Goal: Find specific page/section: Find specific page/section

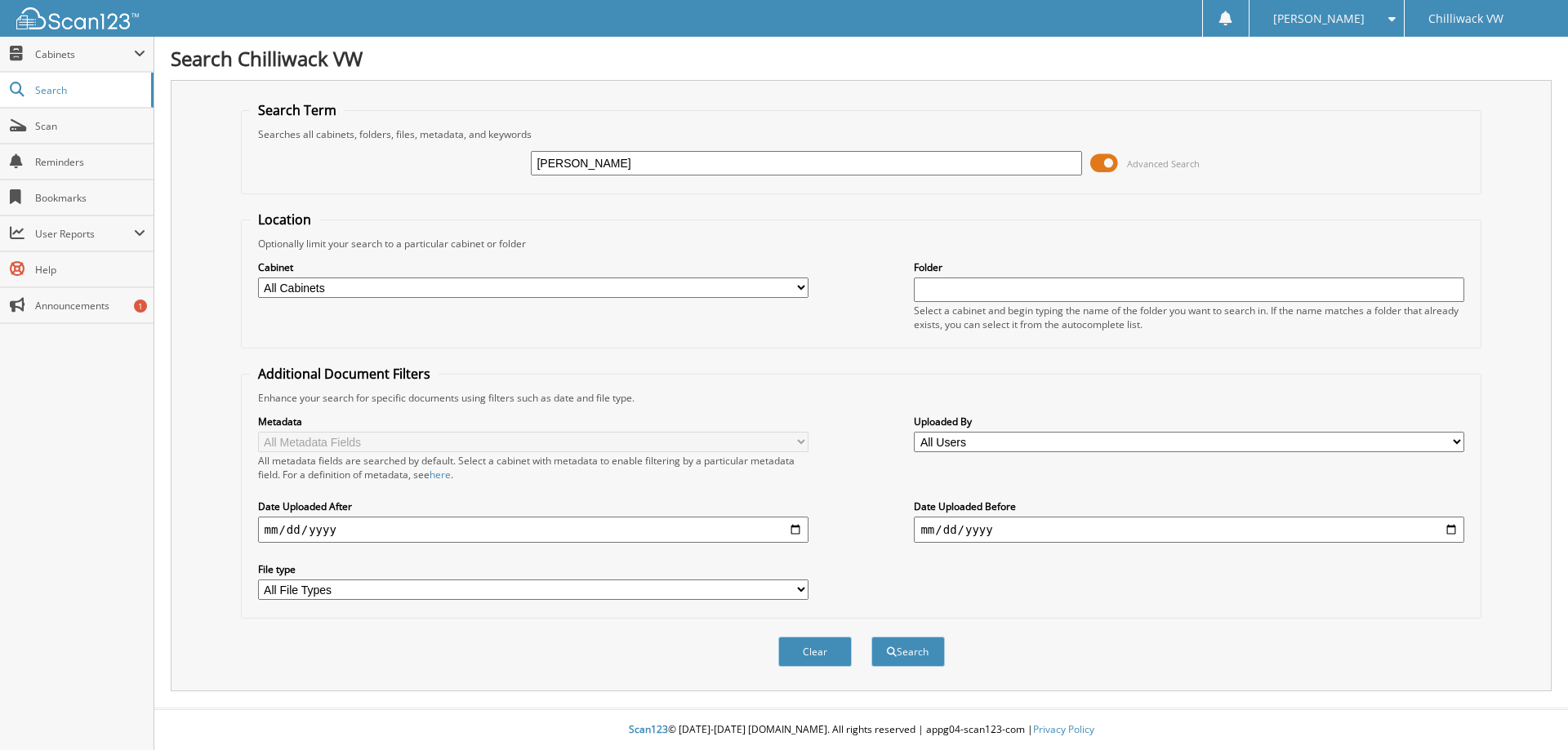
type input "[PERSON_NAME]"
click at [872, 636] on button "Search" at bounding box center [908, 651] width 73 height 30
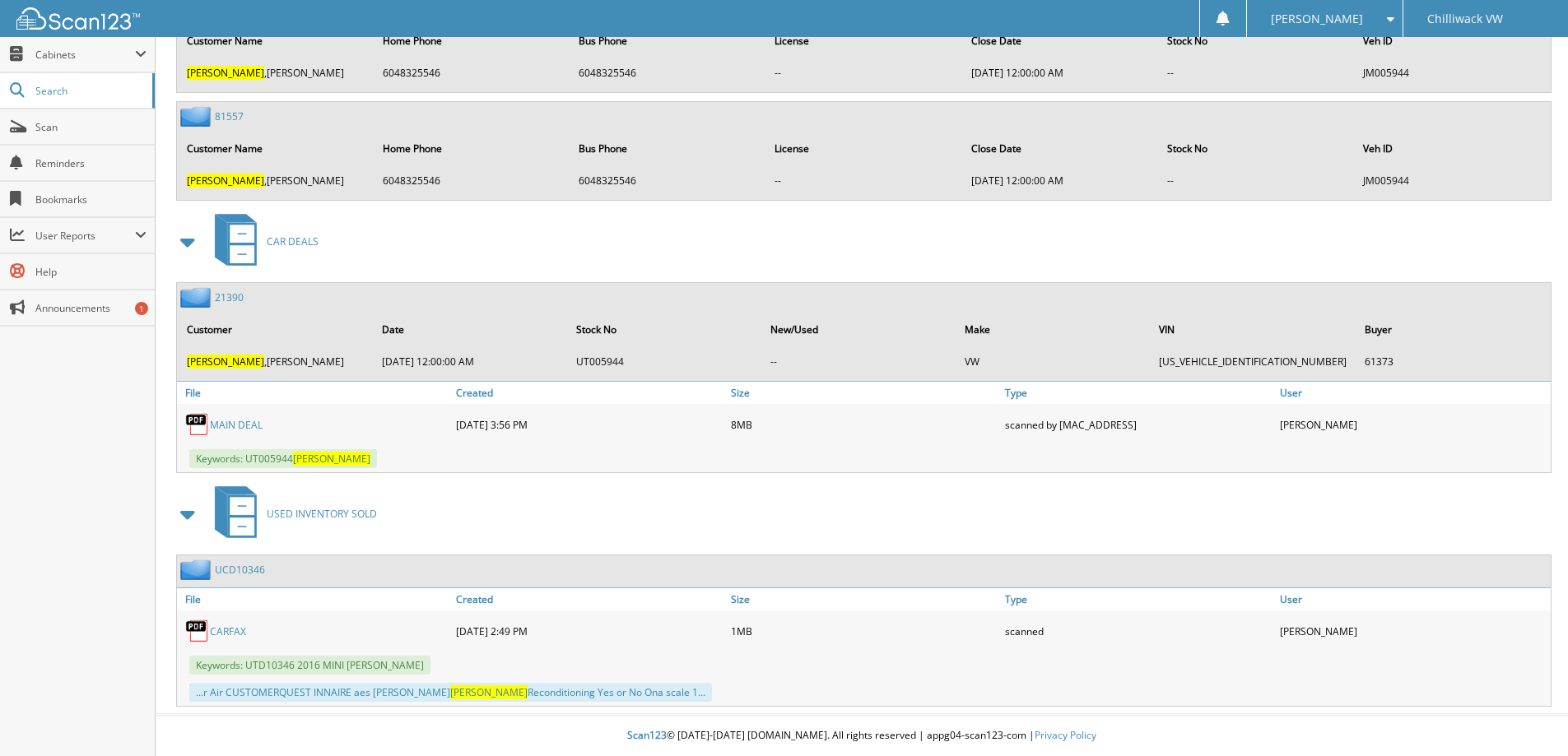
scroll to position [1923, 0]
click at [237, 424] on link "MAIN DEAL" at bounding box center [236, 425] width 52 height 14
click at [249, 424] on link "MAIN DEAL" at bounding box center [236, 425] width 52 height 14
click at [247, 425] on link "MAIN DEAL" at bounding box center [236, 425] width 52 height 14
click at [245, 420] on link "MAIN DEAL" at bounding box center [236, 425] width 52 height 14
